Goal: Register for event/course

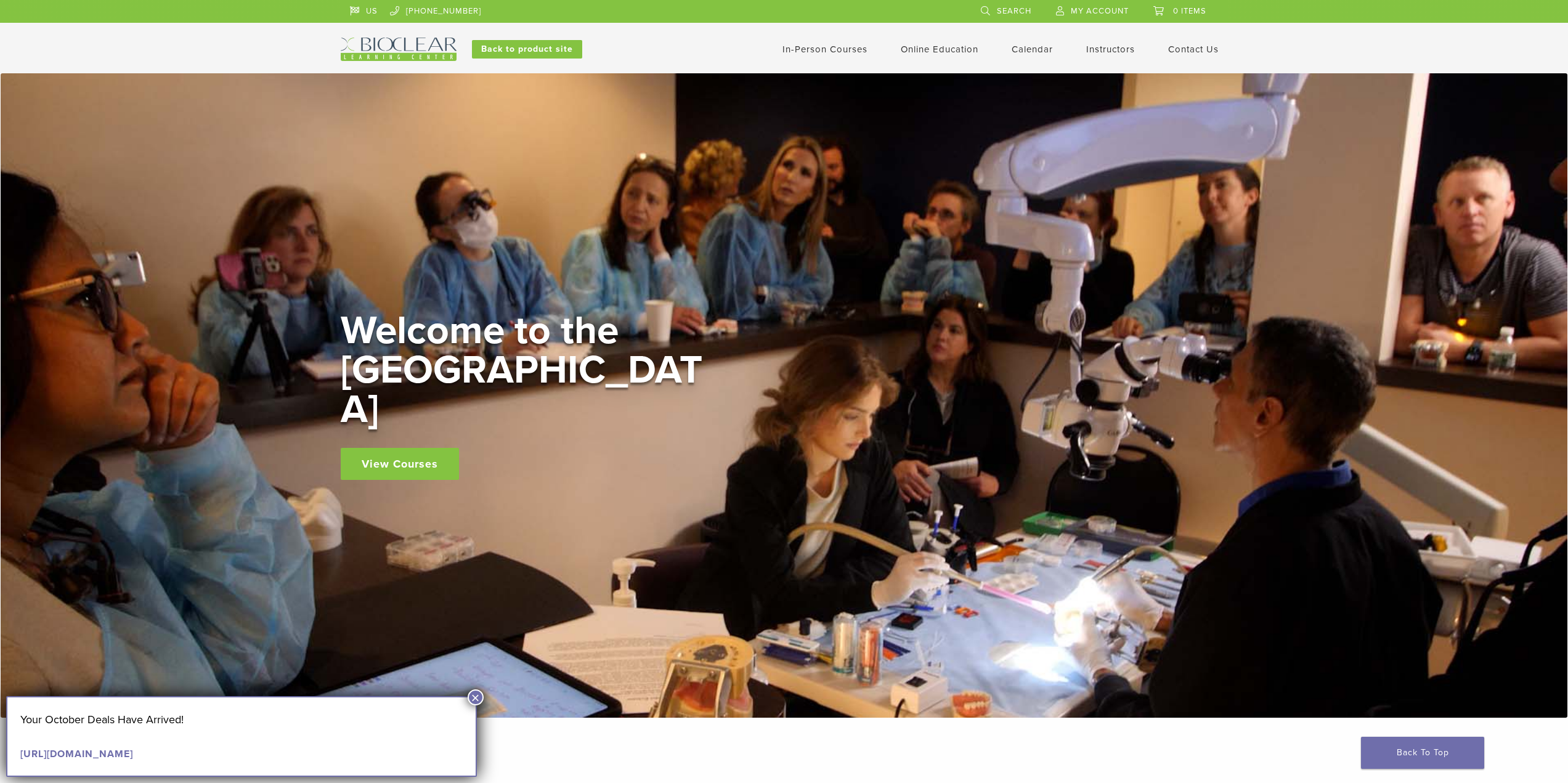
click at [832, 46] on link "In-Person Courses" at bounding box center [825, 50] width 85 height 11
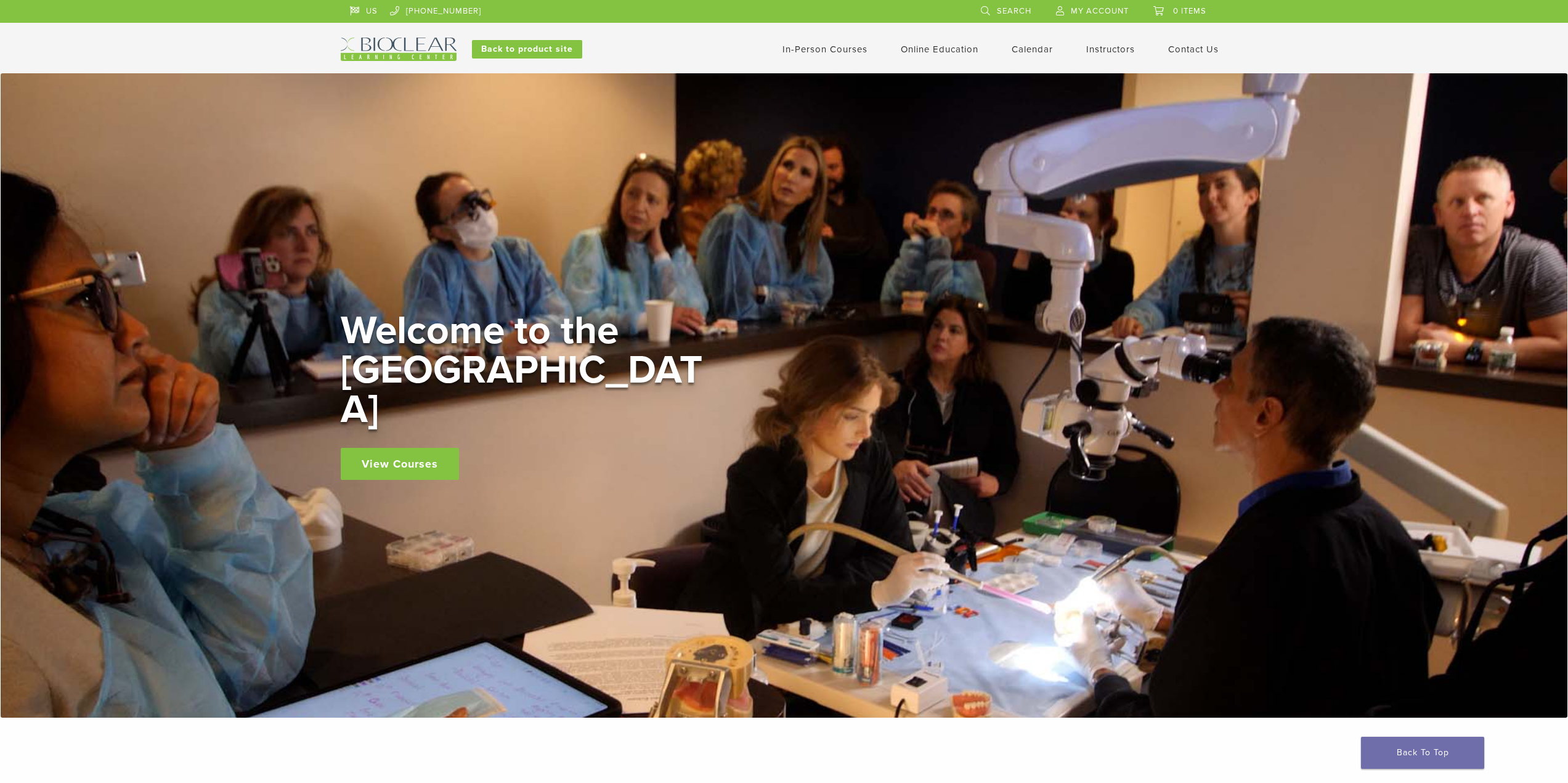
click at [847, 52] on link "In-Person Courses" at bounding box center [825, 50] width 85 height 11
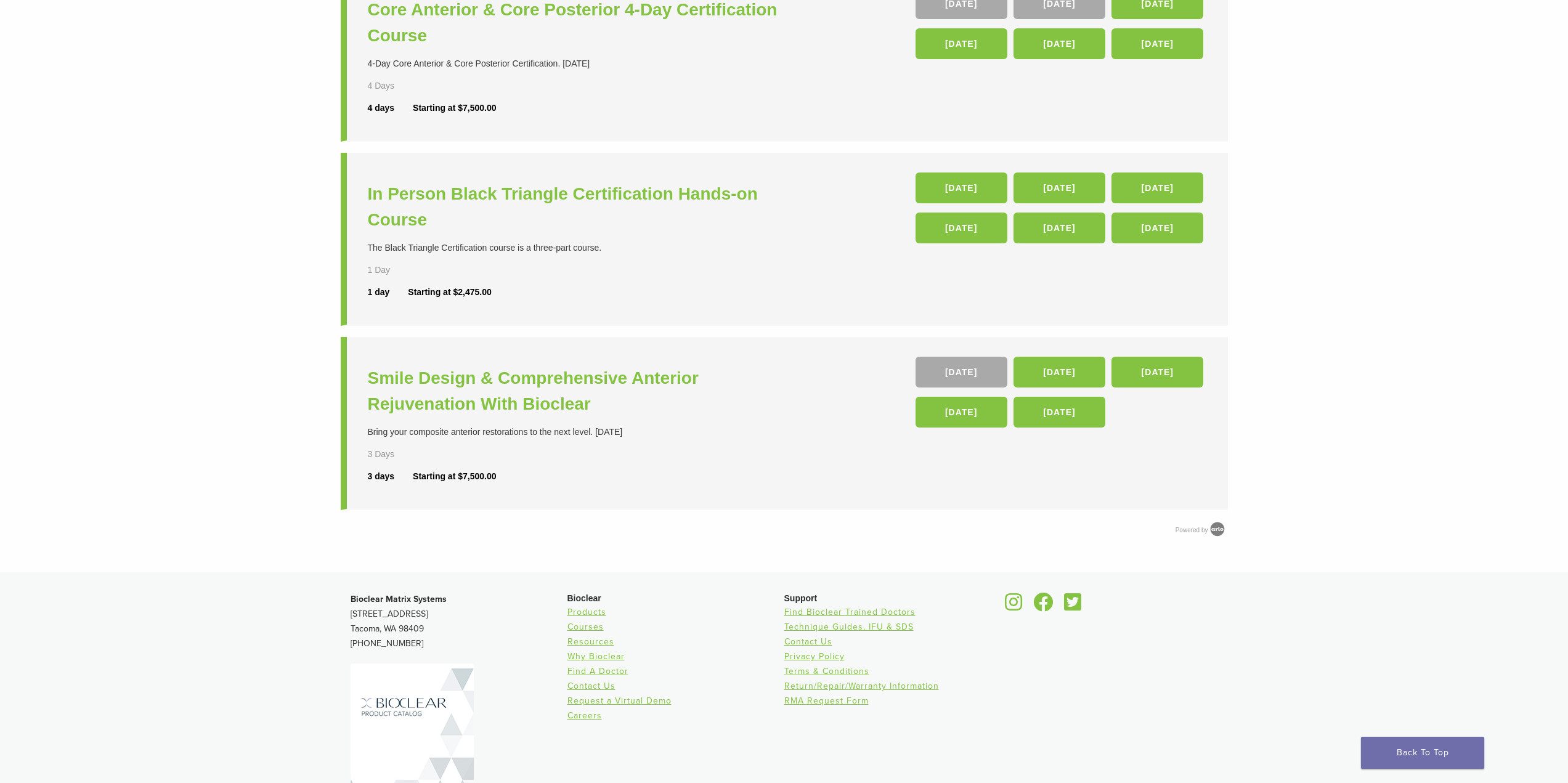
scroll to position [370, 0]
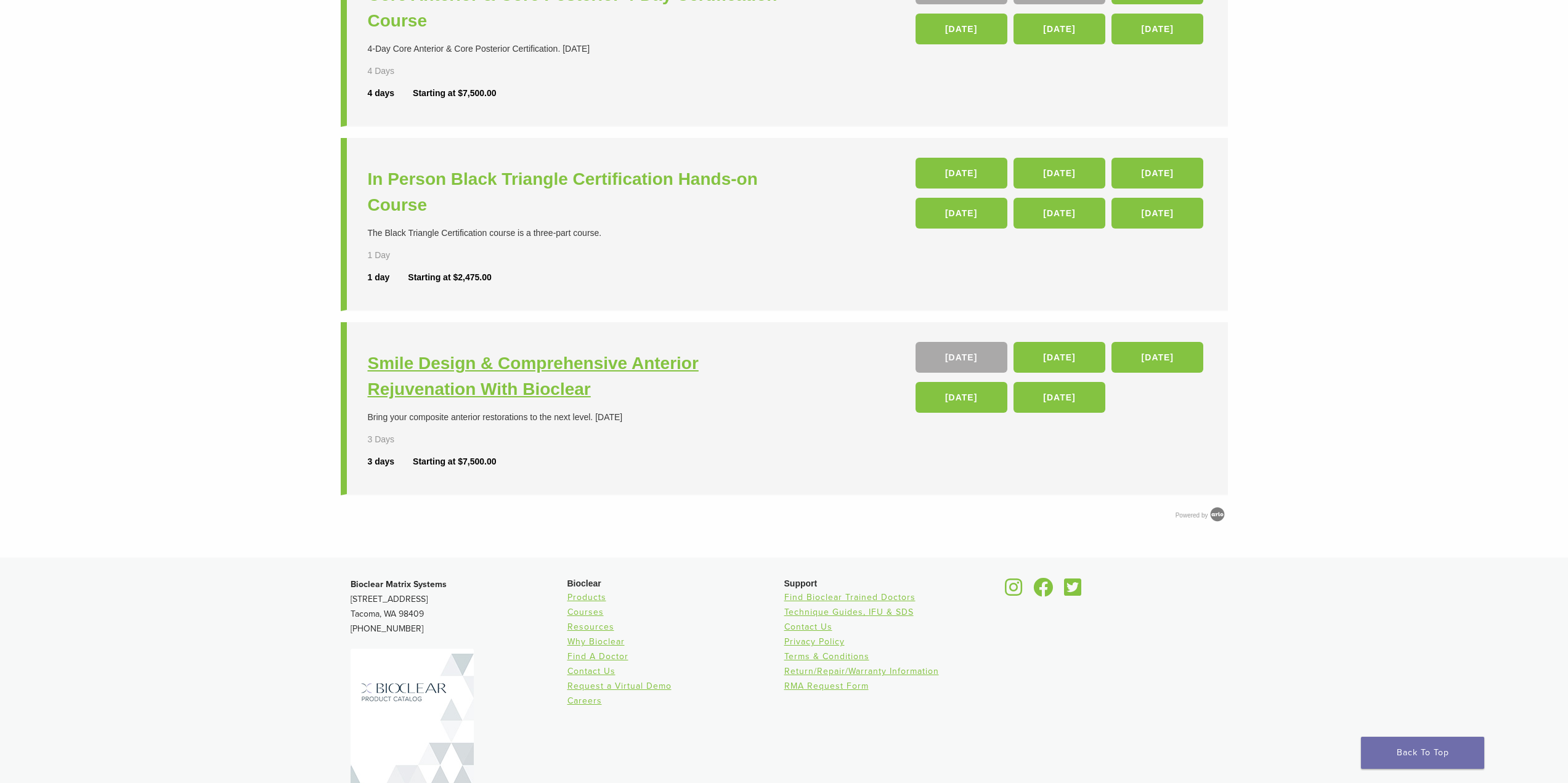
click at [437, 368] on h3 "Smile Design & Comprehensive Anterior Rejuvenation With Bioclear" at bounding box center [578, 376] width 420 height 52
click at [484, 392] on h3 "Smile Design & Comprehensive Anterior Rejuvenation With Bioclear" at bounding box center [578, 376] width 420 height 52
click at [944, 397] on link "[DATE]" at bounding box center [961, 397] width 92 height 31
click at [981, 408] on link "[DATE]" at bounding box center [961, 397] width 92 height 31
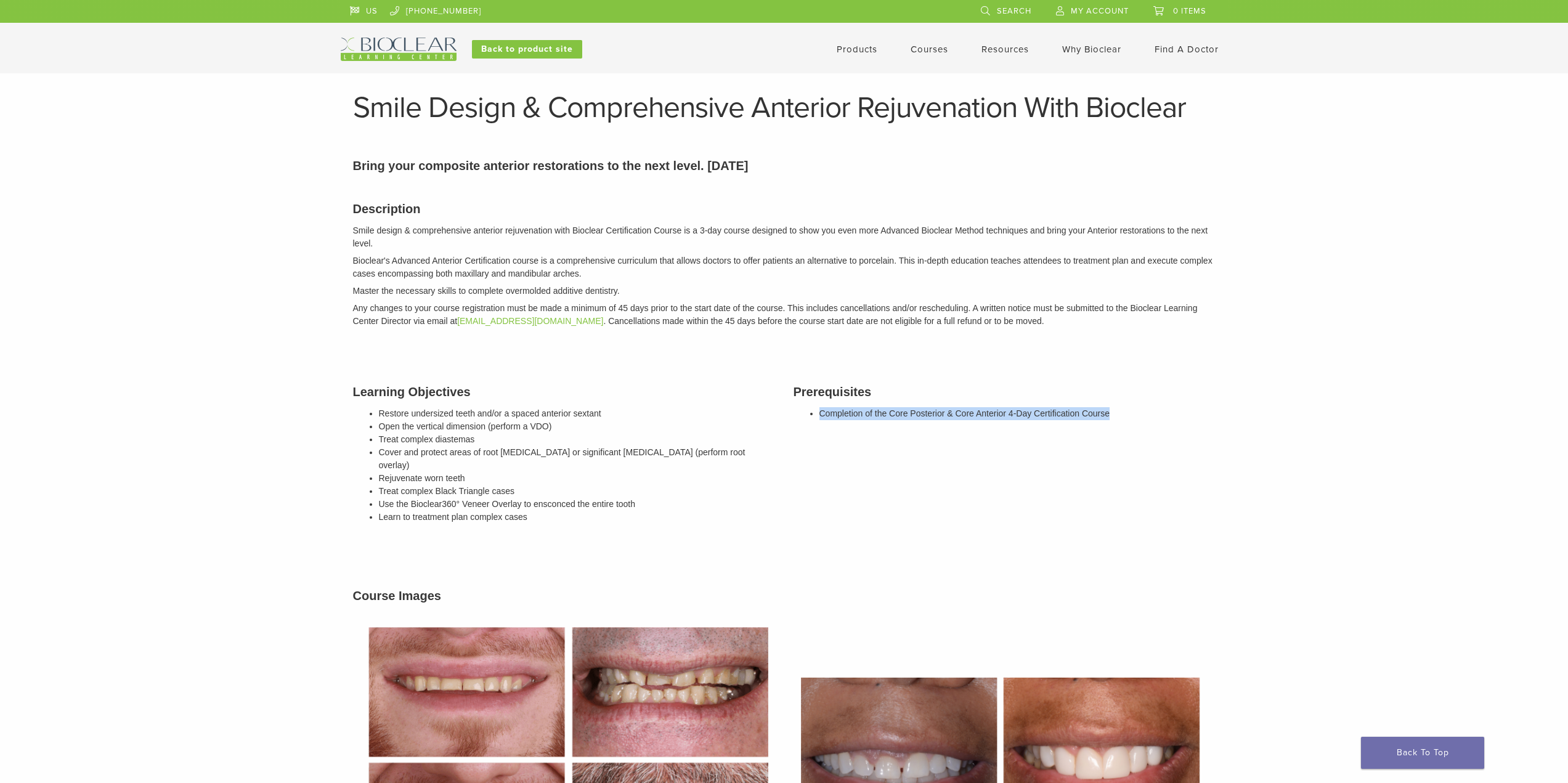
drag, startPoint x: 815, startPoint y: 413, endPoint x: 1155, endPoint y: 409, distance: 340.0
click at [1155, 409] on div "Prerequisites Completion of the Core Posterior & Core Anterior 4-Day Certificat…" at bounding box center [1005, 456] width 441 height 178
click at [841, 59] on div "Products Courses Resources Expand child menu Technique Guides, IFU, & SDS Why B…" at bounding box center [905, 49] width 664 height 23
click at [844, 49] on link "Products" at bounding box center [857, 50] width 41 height 11
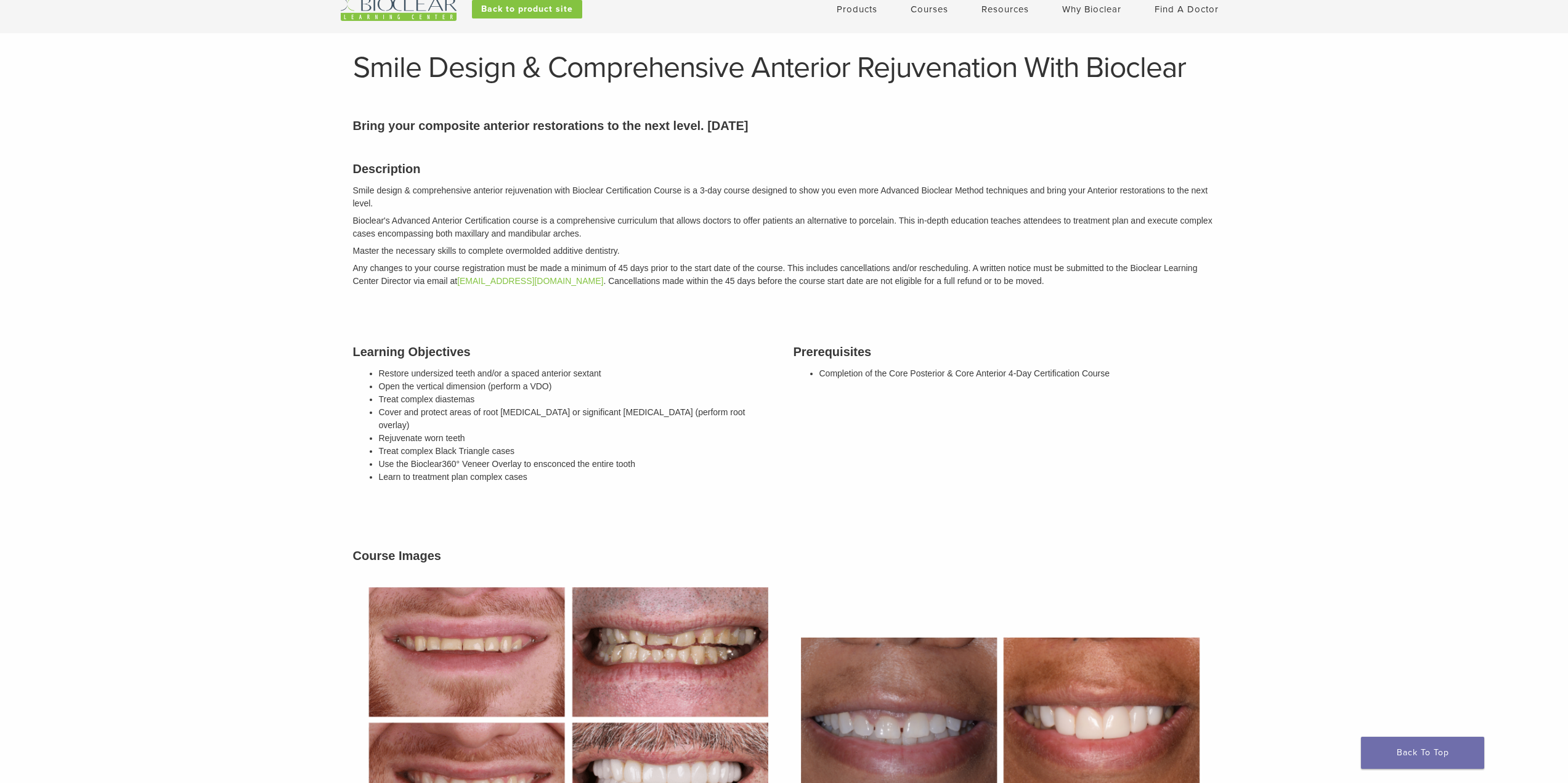
scroll to position [62, 0]
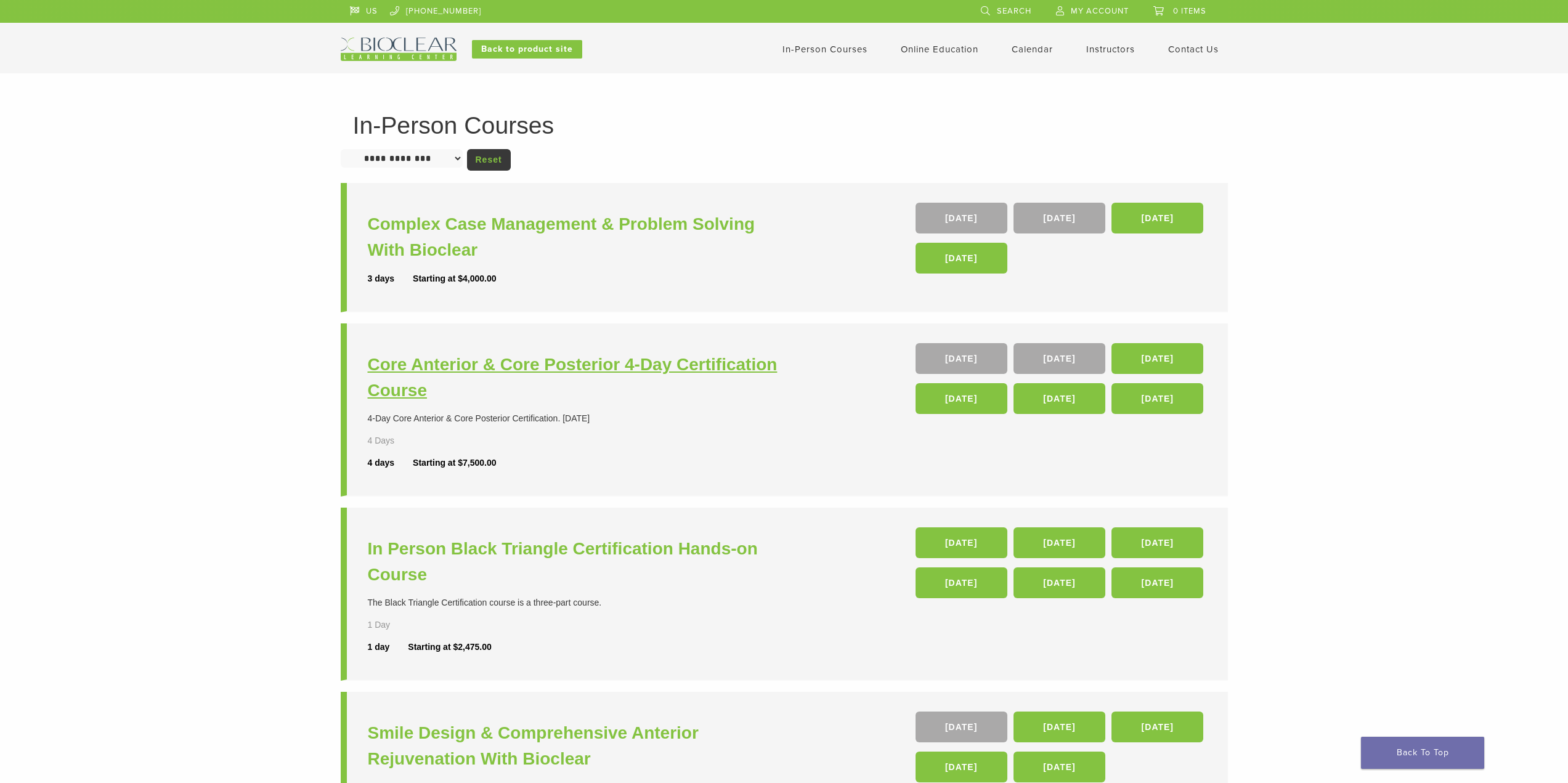
click at [604, 366] on h3 "Core Anterior & Core Posterior 4-Day Certification Course" at bounding box center [578, 378] width 420 height 52
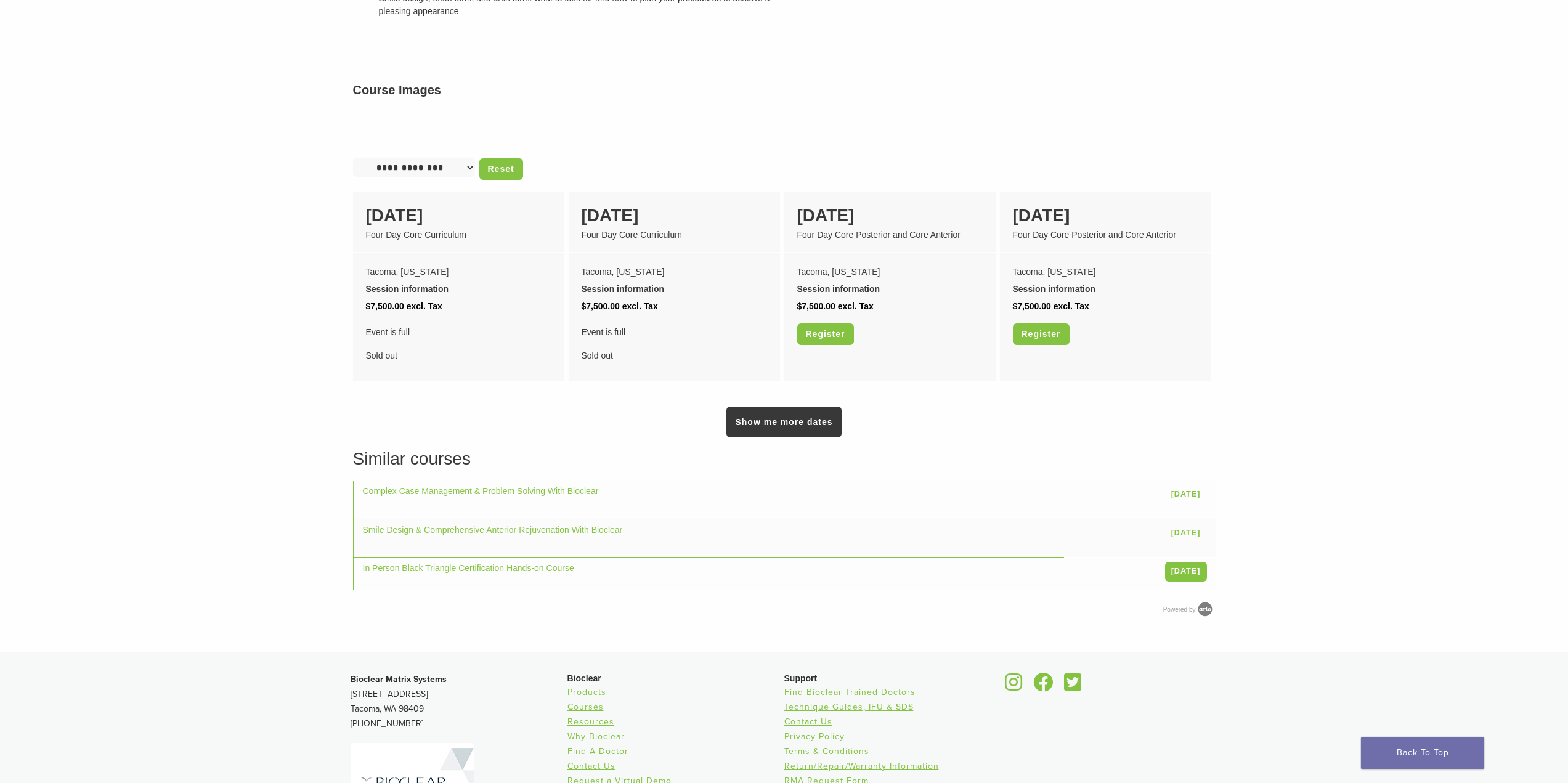
scroll to position [677, 0]
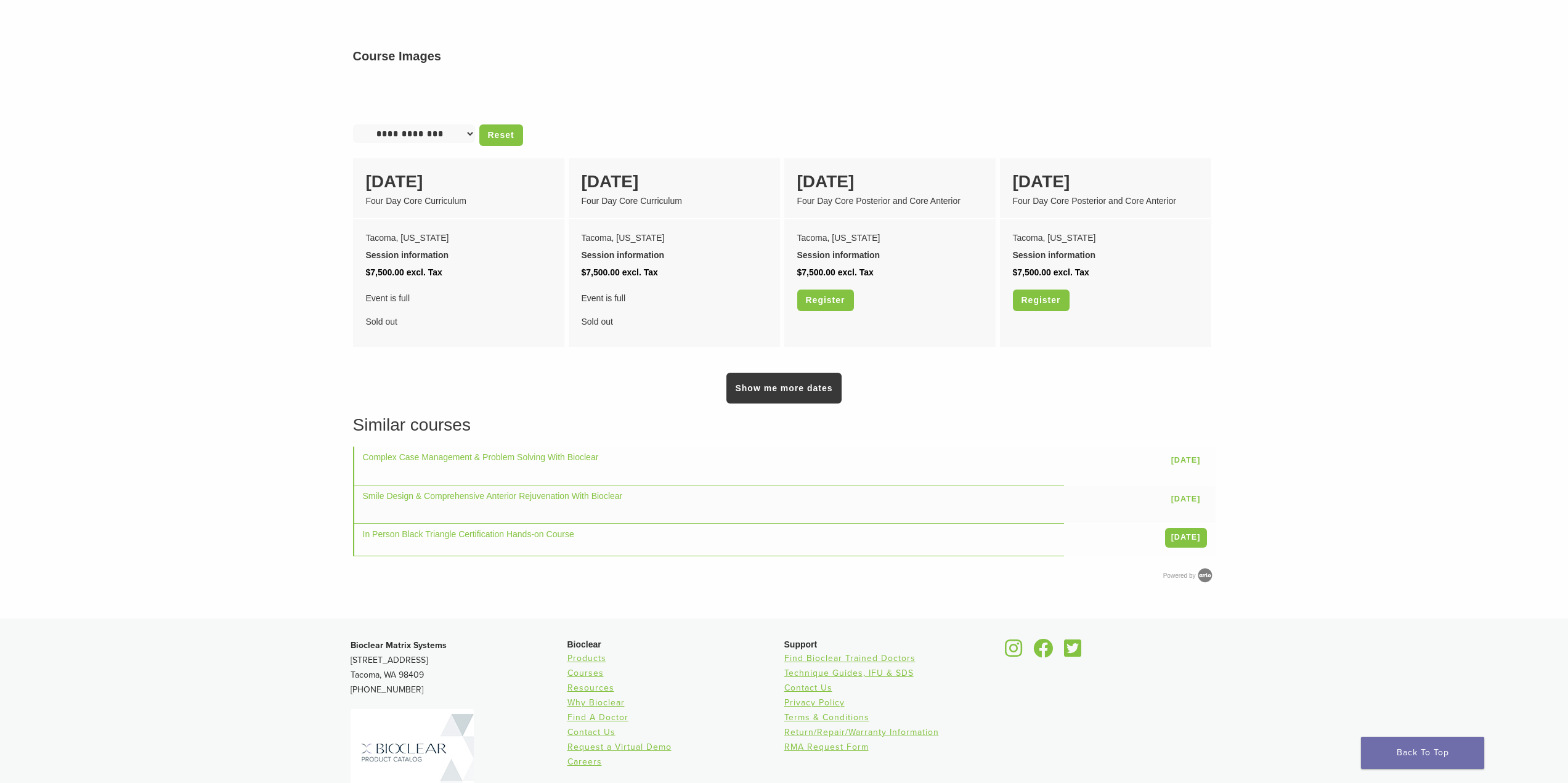
click at [754, 403] on link "Show me more dates" at bounding box center [784, 388] width 115 height 31
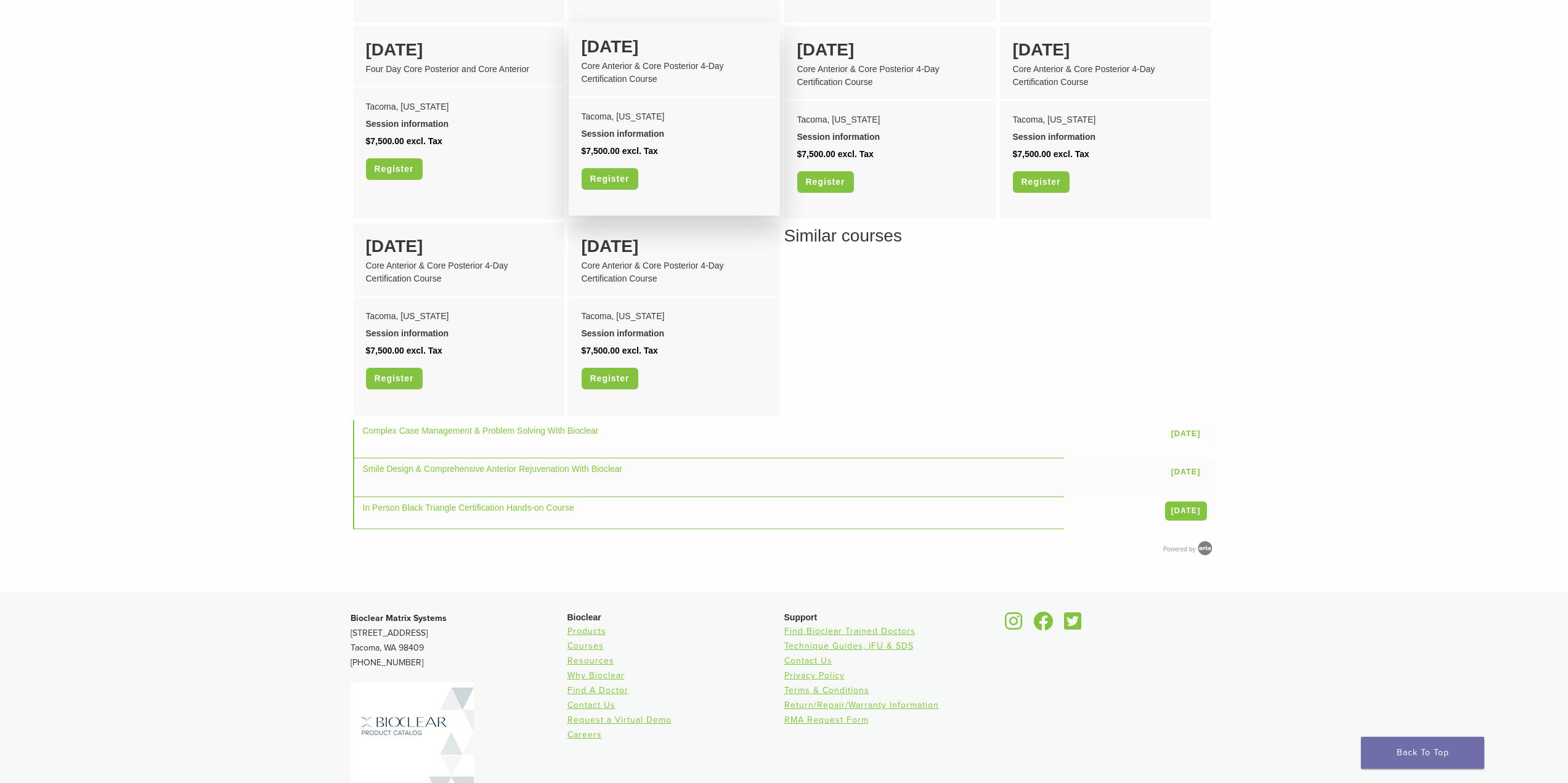
scroll to position [986, 0]
